Goal: Obtain resource: Obtain resource

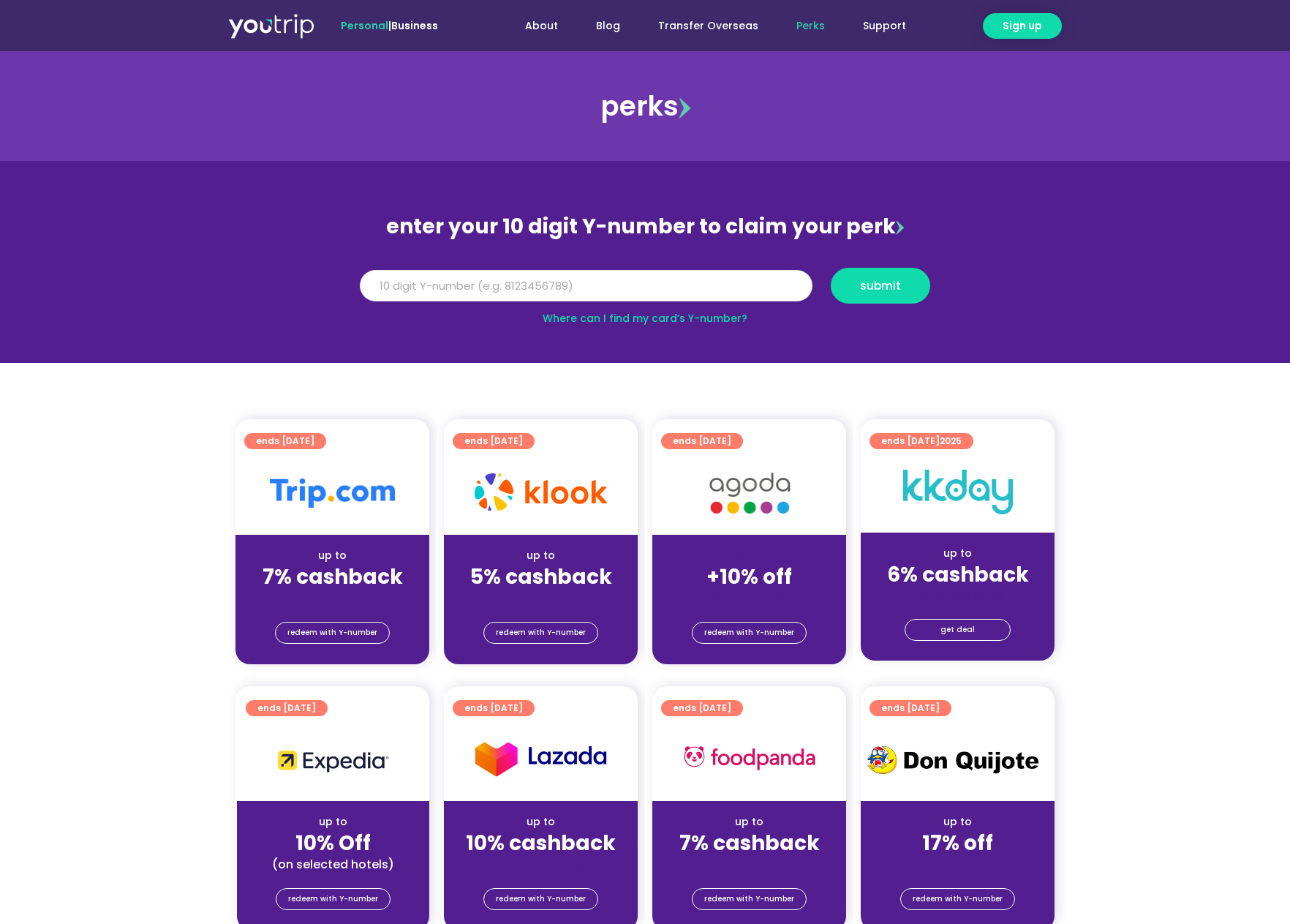
click at [561, 292] on input "Y Number" at bounding box center [586, 286] width 453 height 32
type input "8171282434"
click at [864, 287] on span "submit" at bounding box center [880, 285] width 41 height 11
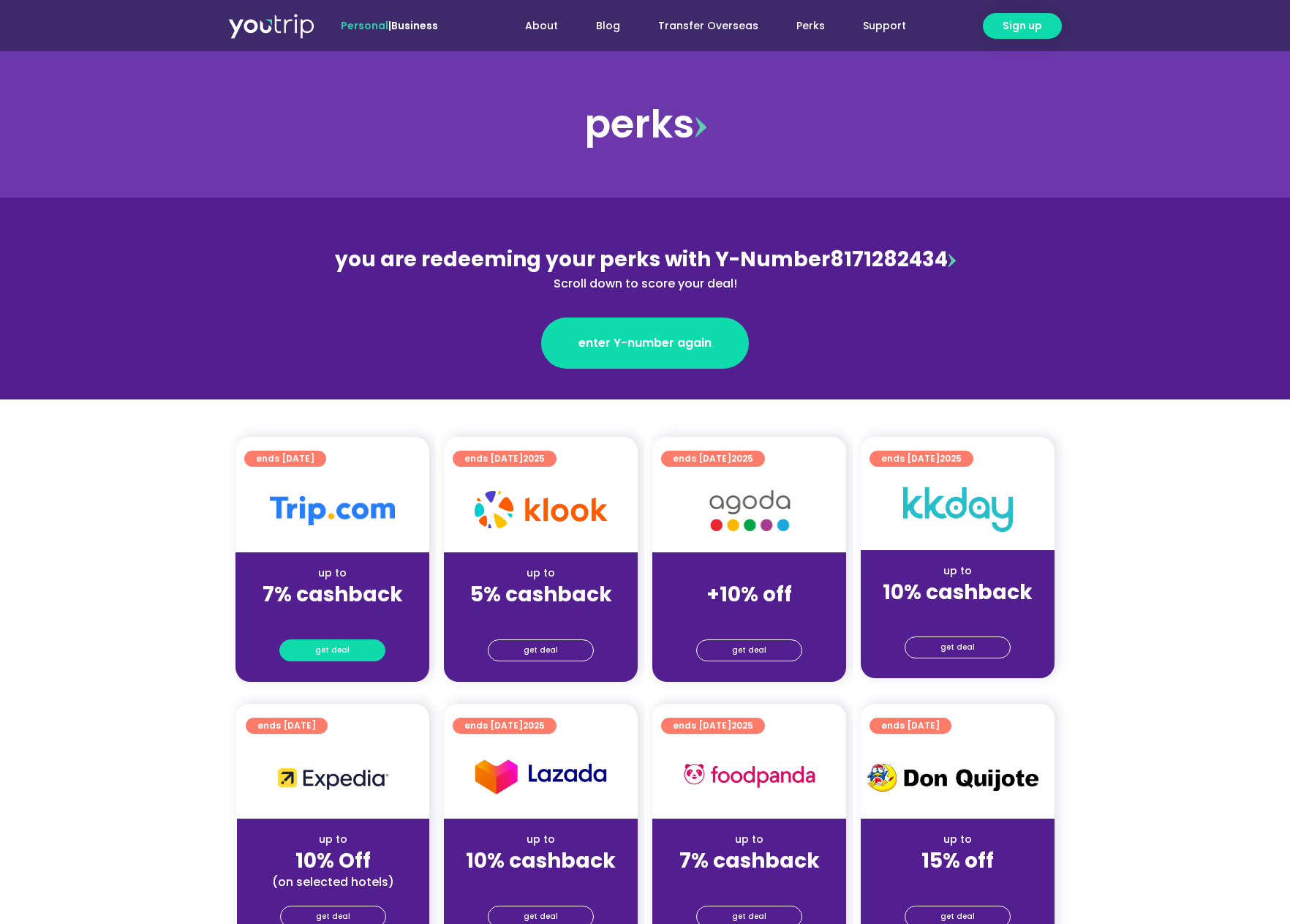
click at [335, 650] on span "get deal" at bounding box center [333, 649] width 35 height 20
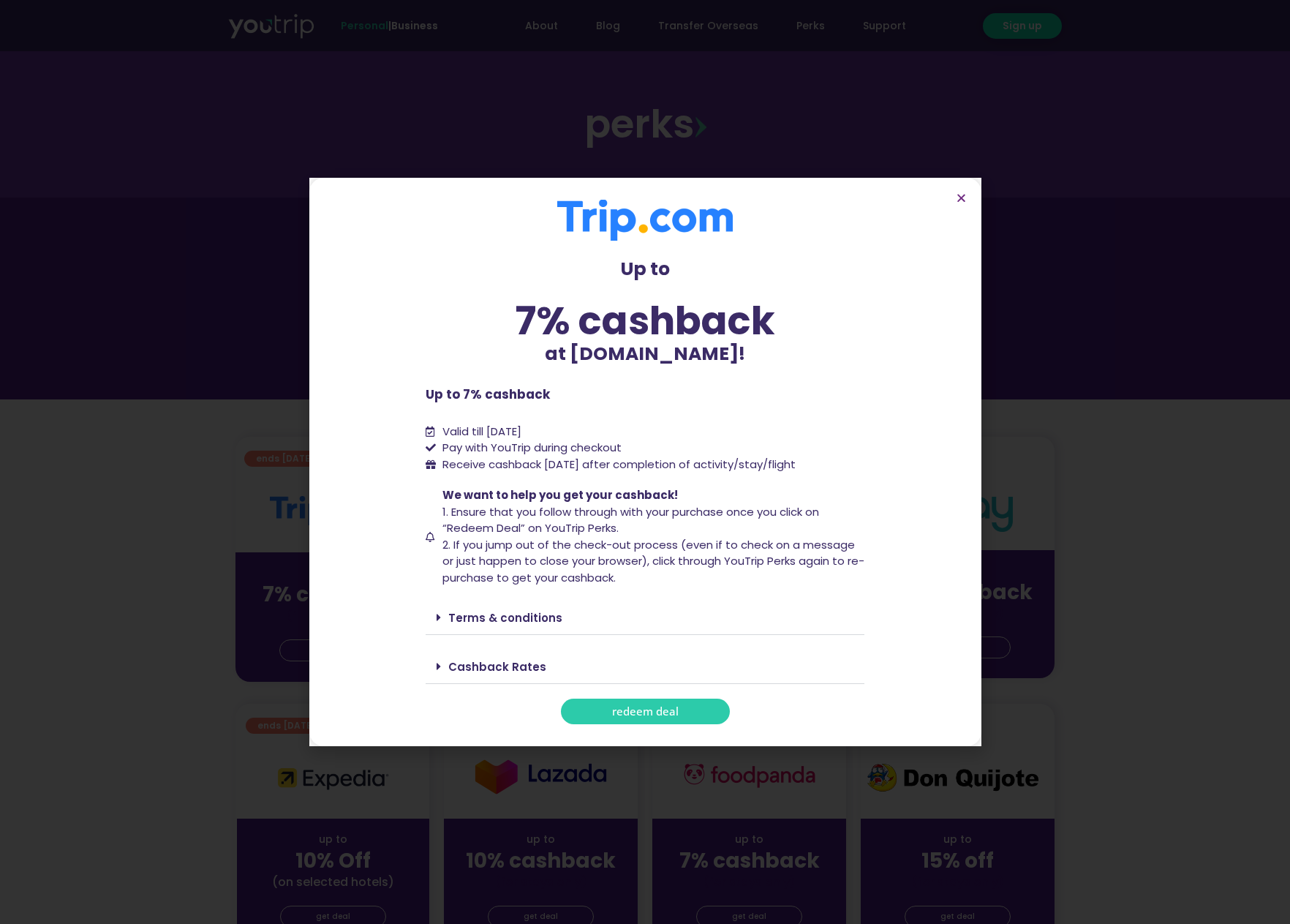
click at [699, 716] on link "redeem deal" at bounding box center [646, 711] width 169 height 26
